Goal: Information Seeking & Learning: Learn about a topic

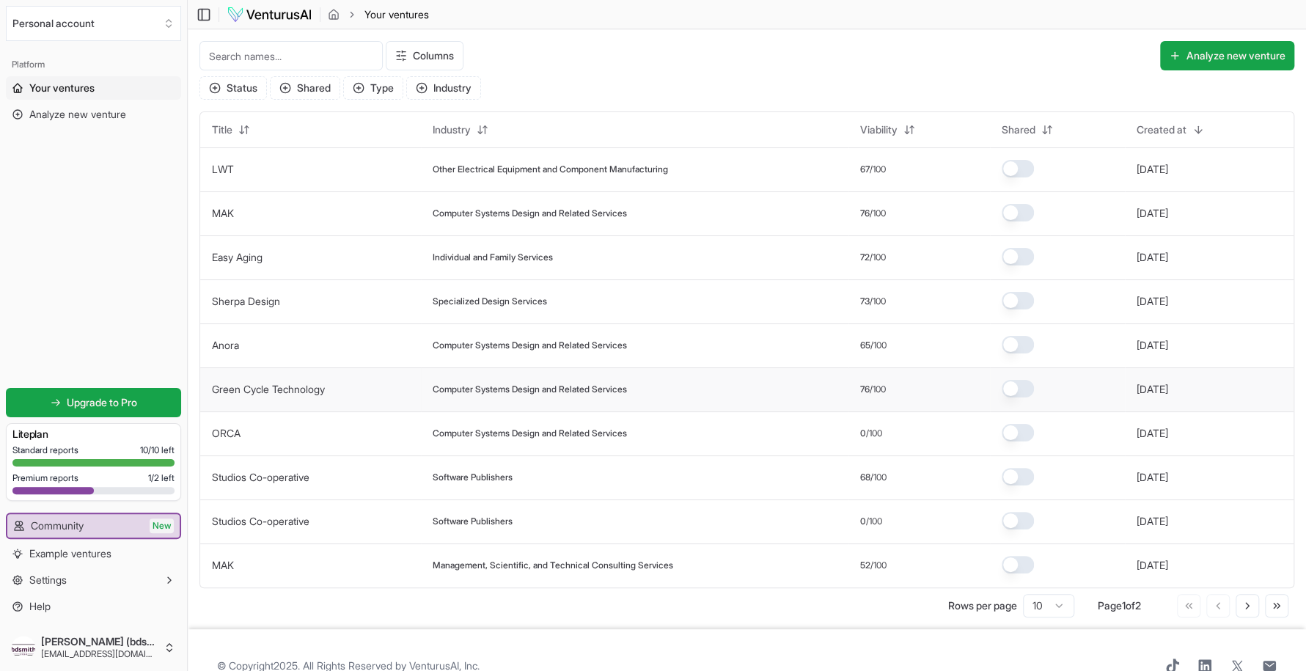
click at [465, 394] on span "Computer Systems Design and Related Services" at bounding box center [530, 389] width 194 height 12
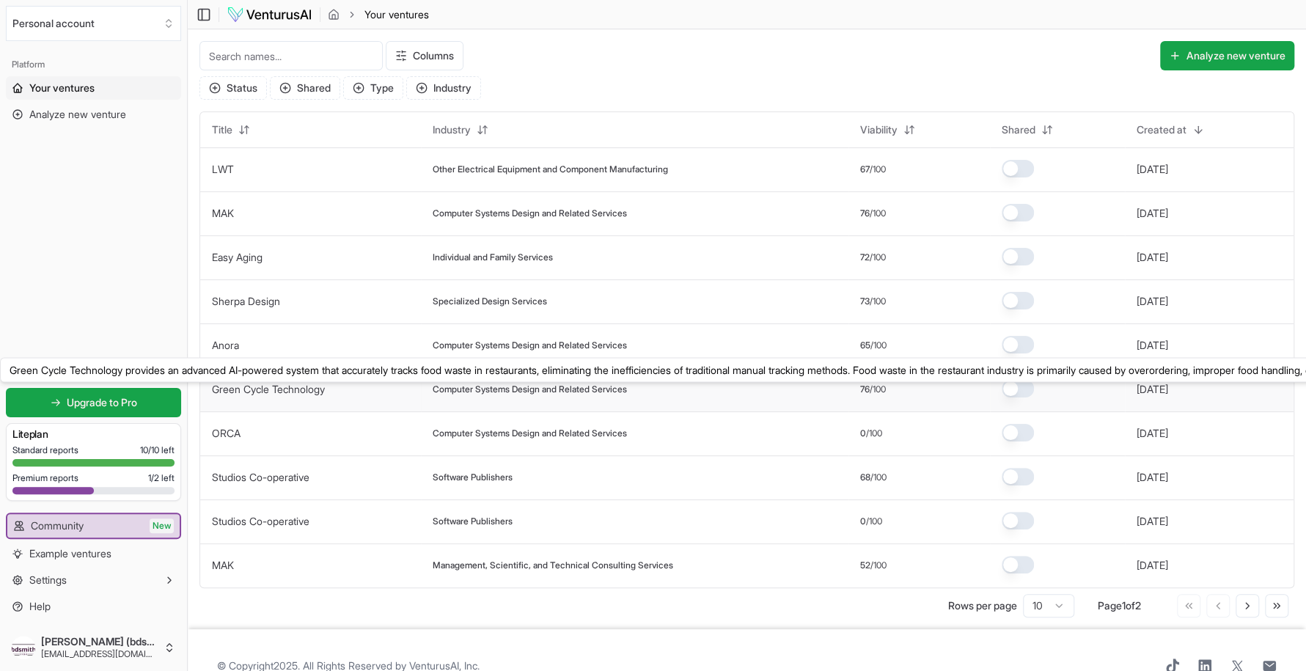
click at [308, 394] on link "Green Cycle Technology" at bounding box center [268, 389] width 113 height 12
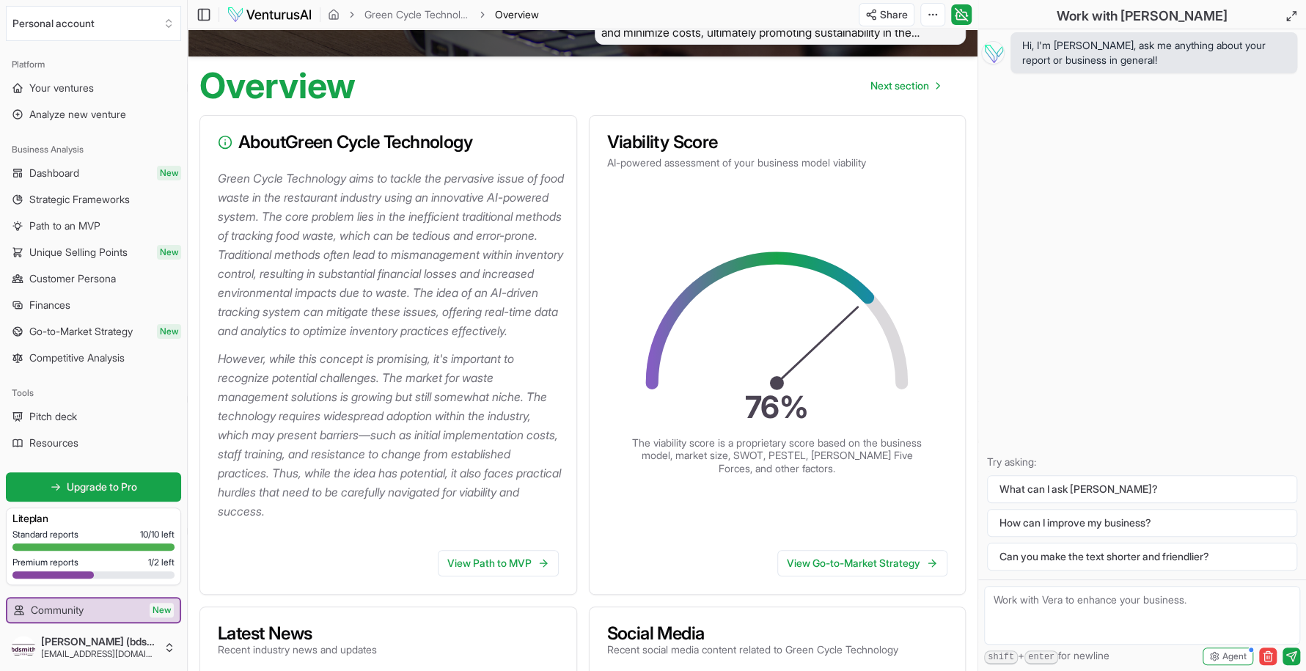
scroll to position [114, 0]
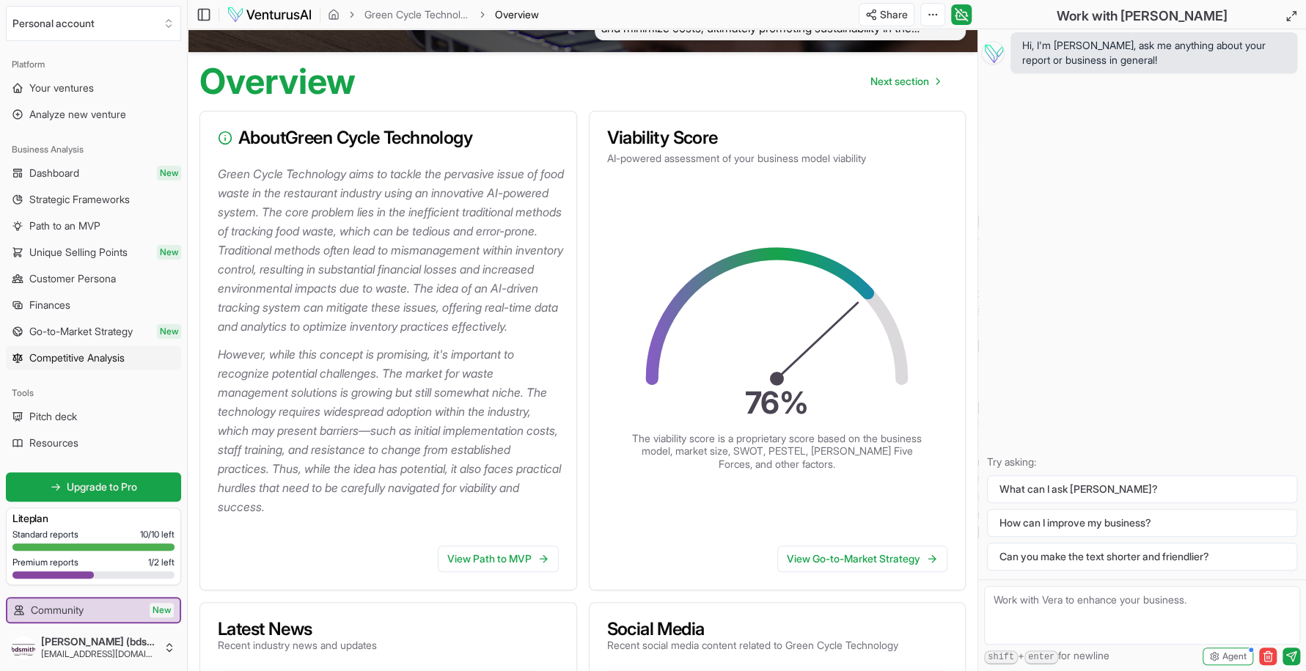
click at [70, 362] on span "Competitive Analysis" at bounding box center [76, 357] width 95 height 15
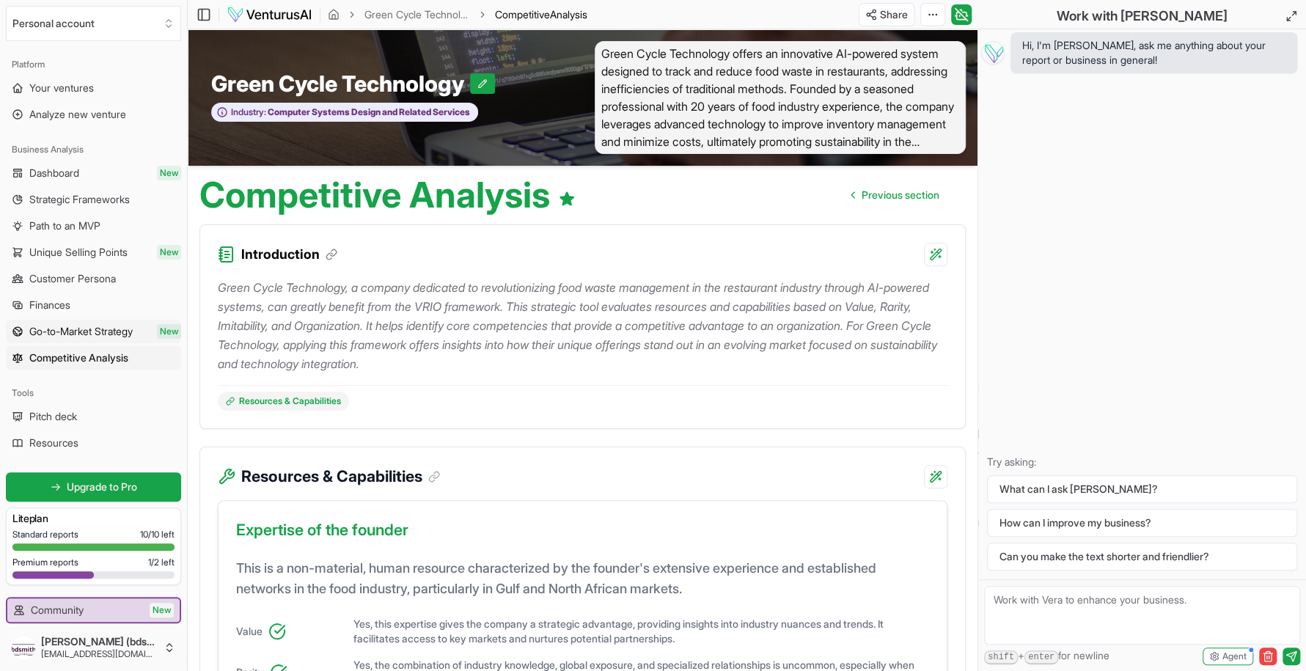
click at [70, 326] on span "Go-to-Market Strategy" at bounding box center [80, 331] width 103 height 15
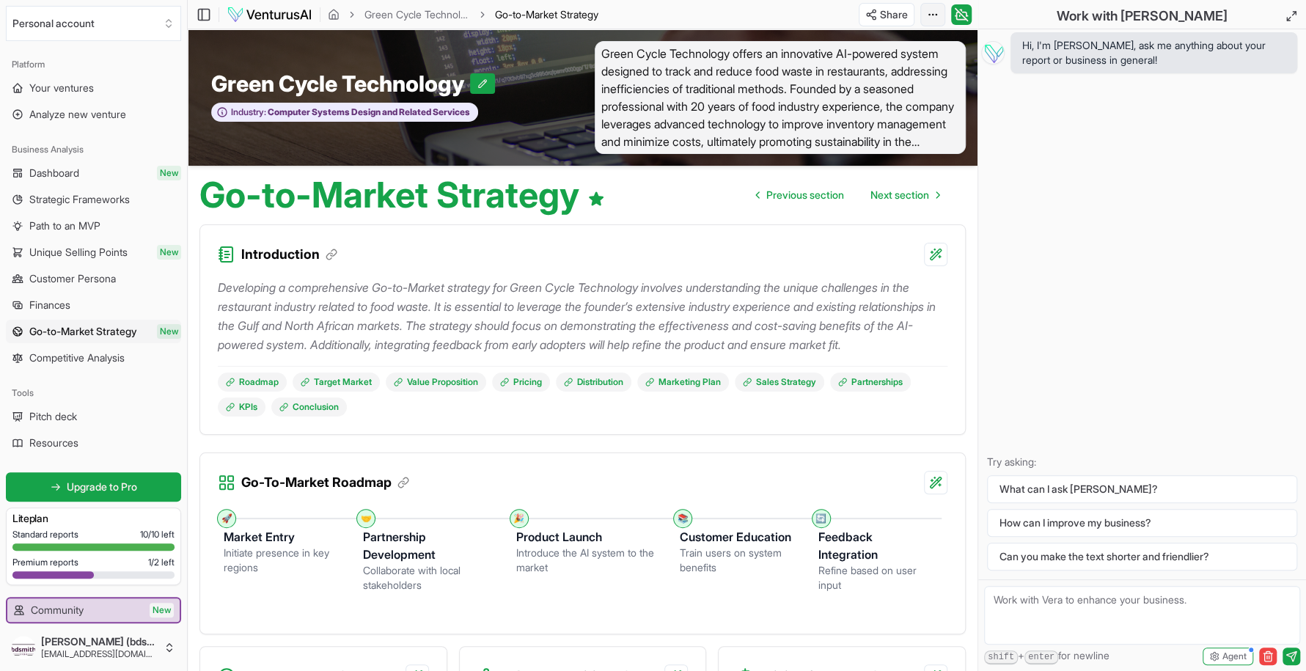
click at [933, 12] on html "We value your privacy We use cookies to enhance your browsing experience, serve…" at bounding box center [653, 335] width 1306 height 671
click at [880, 93] on div "Edit in Google Docs" at bounding box center [878, 91] width 120 height 23
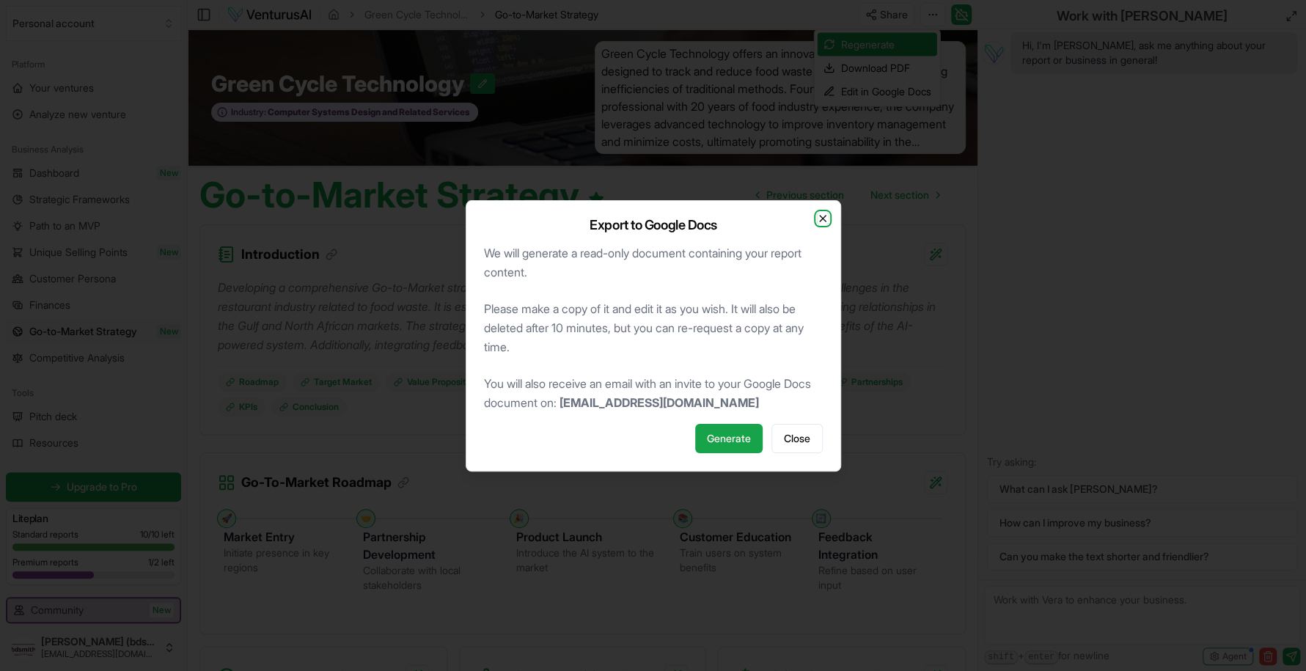
click at [823, 215] on icon "button" at bounding box center [823, 219] width 12 height 12
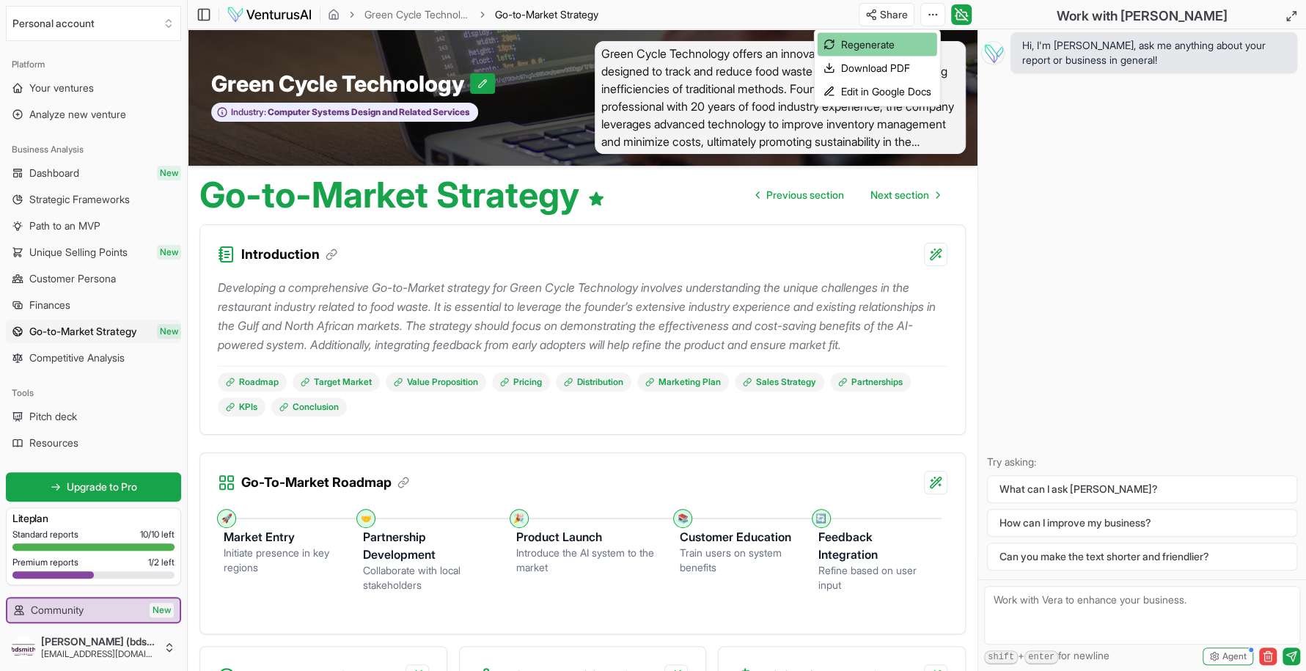
click at [870, 38] on div "Regenerate" at bounding box center [878, 44] width 120 height 23
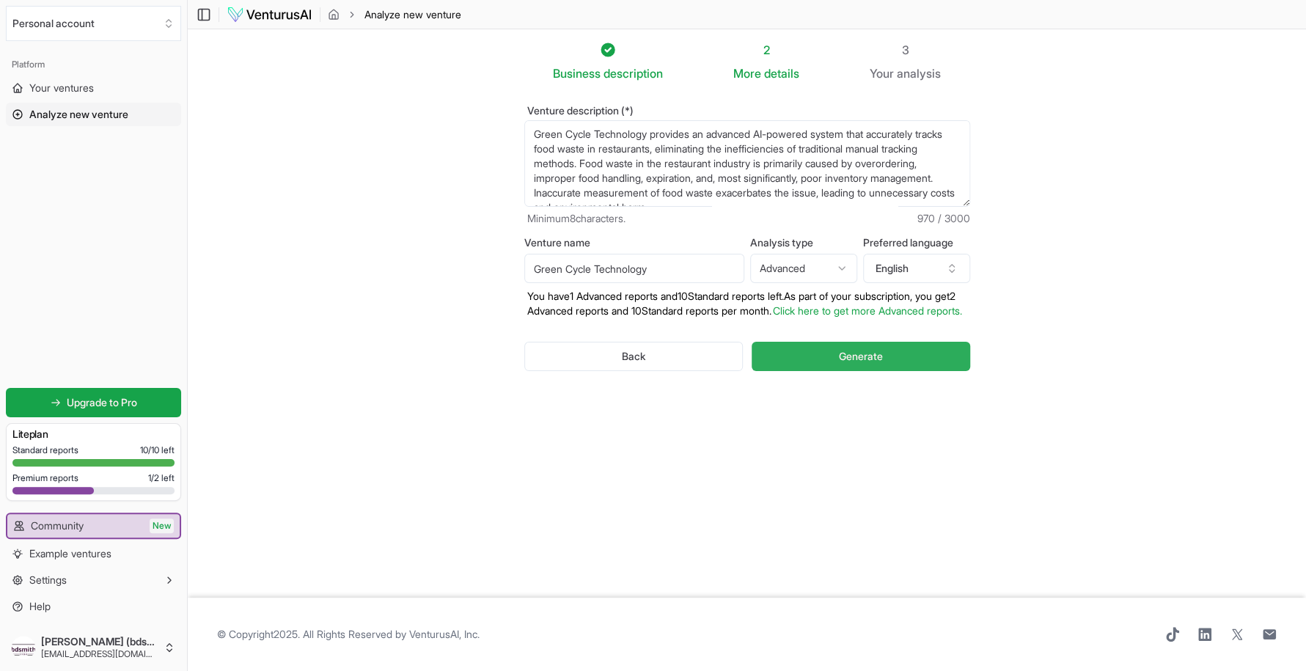
click at [859, 364] on span "Generate" at bounding box center [861, 356] width 44 height 15
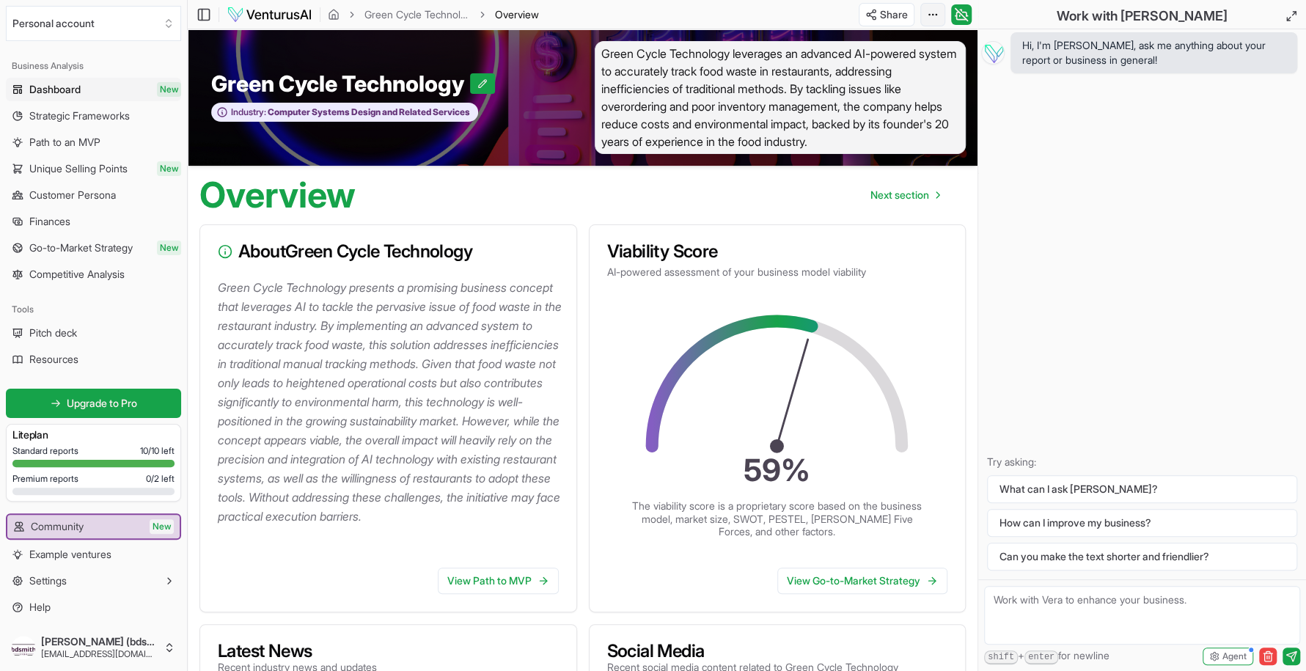
click at [936, 18] on html "We value your privacy We use cookies to enhance your browsing experience, serve…" at bounding box center [653, 335] width 1306 height 671
click at [883, 90] on div "Edit in Google Docs" at bounding box center [878, 91] width 120 height 23
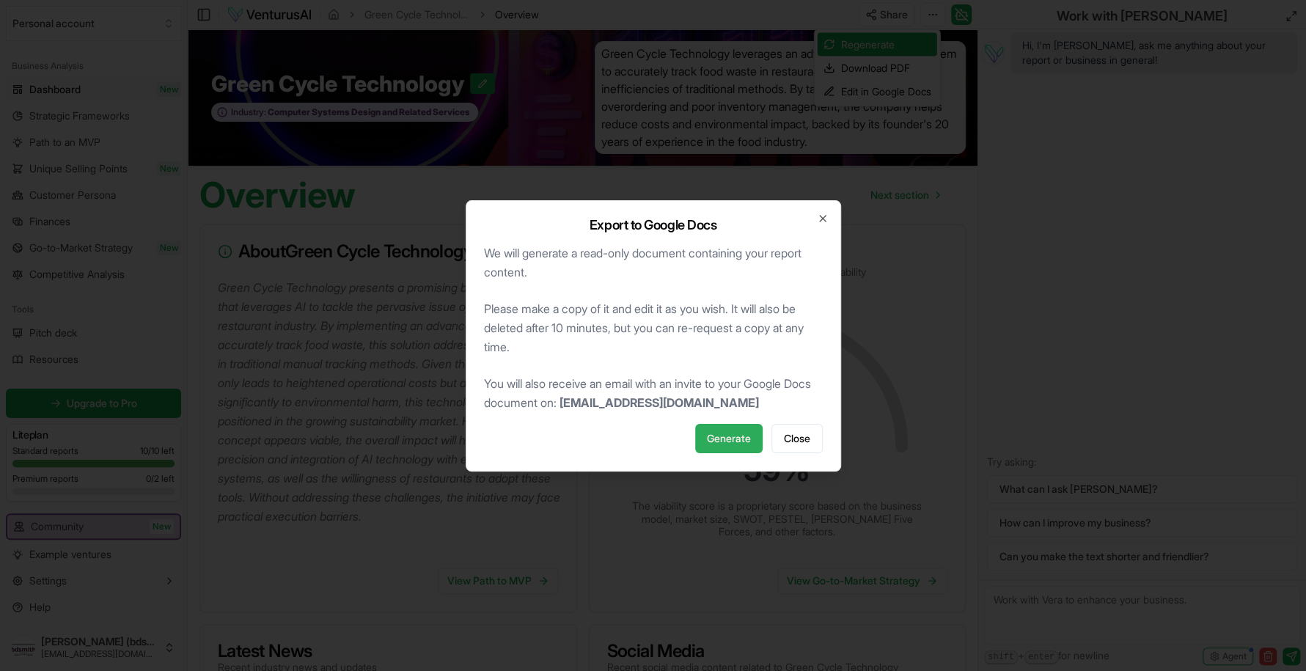
click at [730, 431] on span "Generate" at bounding box center [729, 438] width 44 height 15
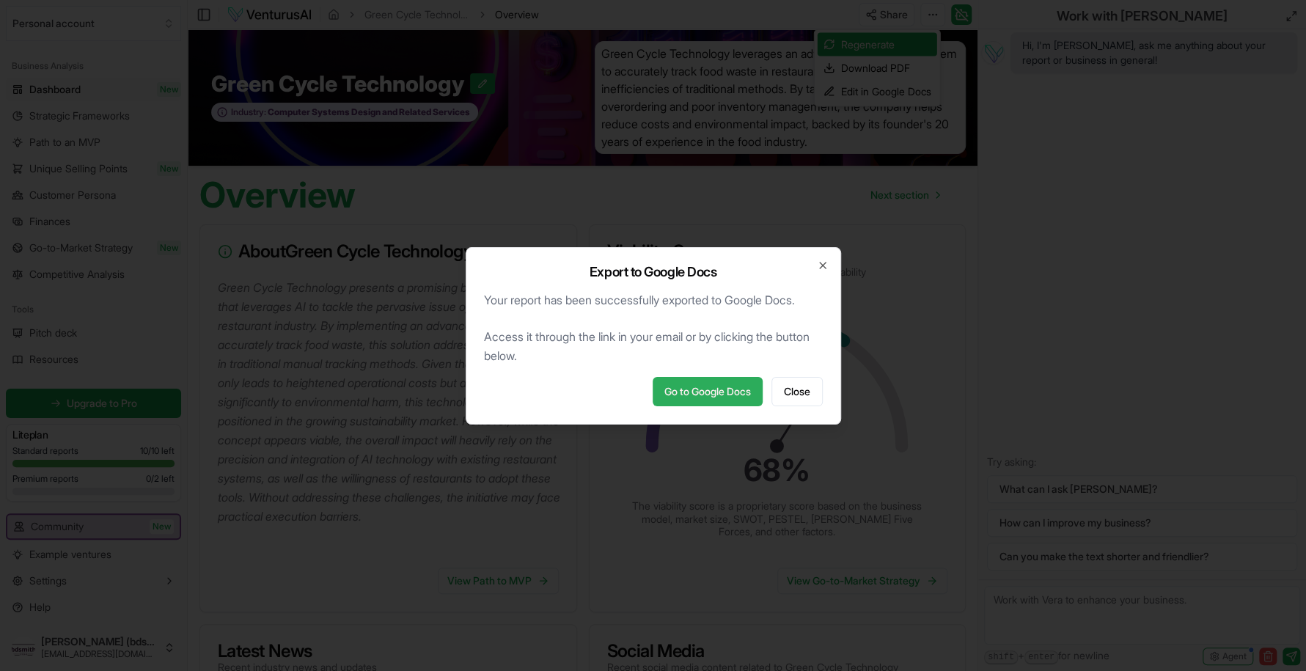
click at [732, 391] on link "Go to Google Docs" at bounding box center [708, 391] width 110 height 29
click at [807, 394] on span "Close" at bounding box center [797, 391] width 26 height 15
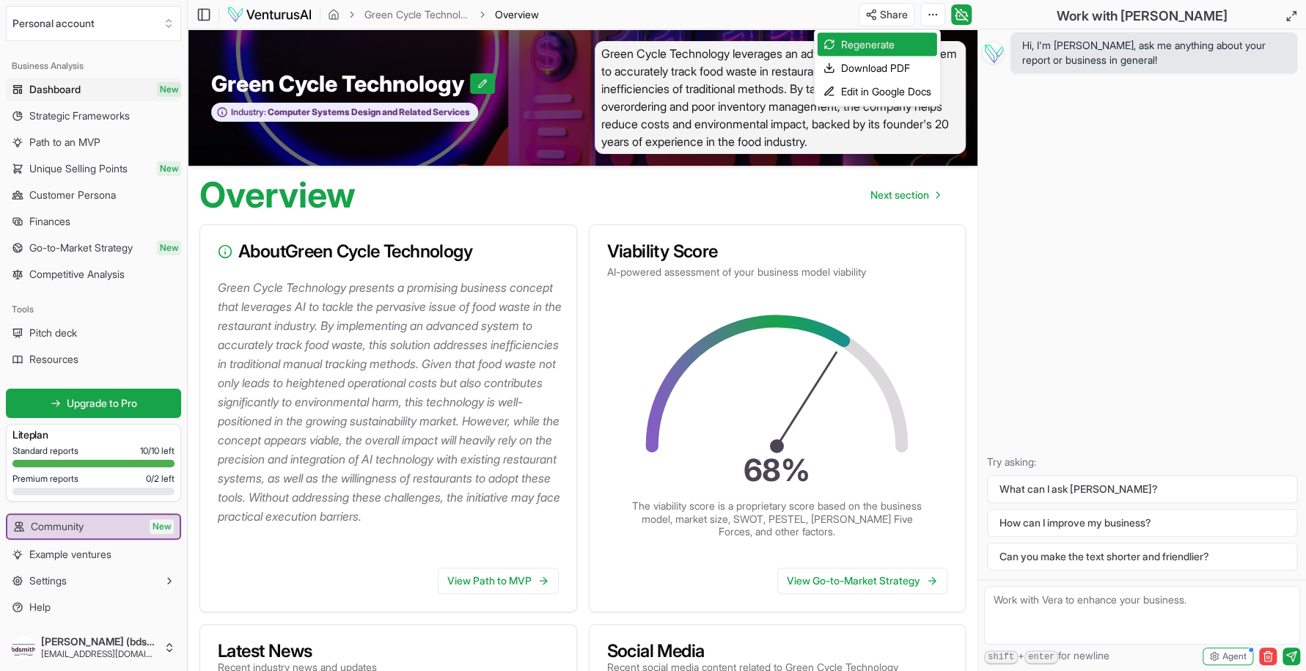
click at [47, 117] on html "We value your privacy We use cookies to enhance your browsing experience, serve…" at bounding box center [653, 335] width 1306 height 671
click at [53, 114] on span "Strategic Frameworks" at bounding box center [79, 116] width 100 height 15
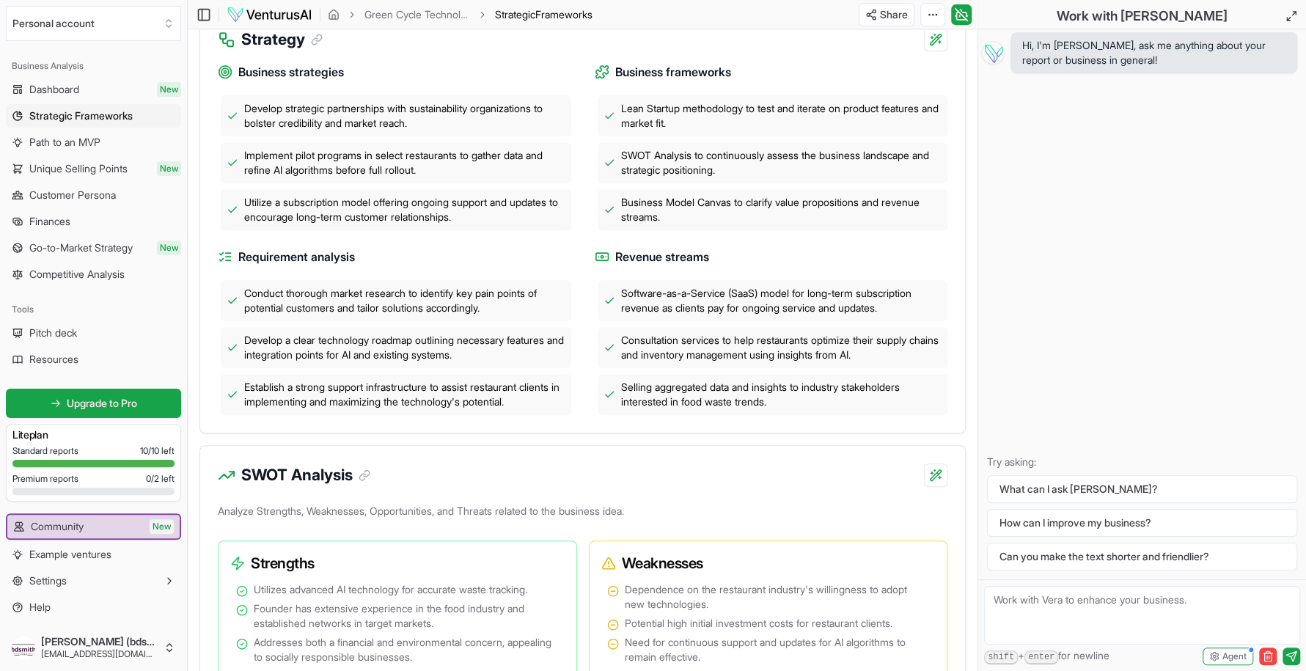
scroll to position [458, 0]
